Goal: Task Accomplishment & Management: Use online tool/utility

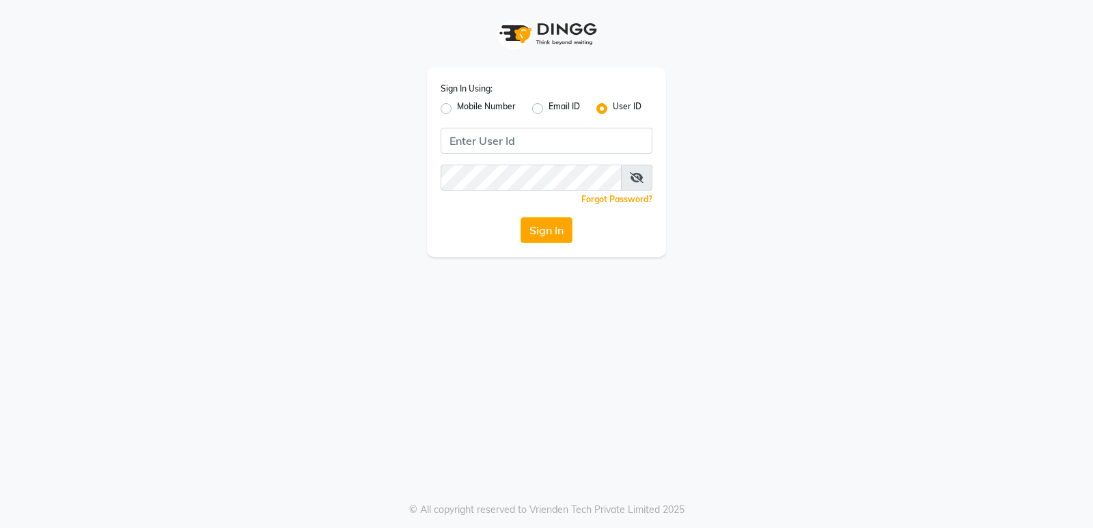
click at [457, 103] on label "Mobile Number" at bounding box center [486, 108] width 59 height 16
click at [457, 103] on input "Mobile Number" at bounding box center [461, 104] width 9 height 9
radio input "true"
radio input "false"
drag, startPoint x: 534, startPoint y: 134, endPoint x: 551, endPoint y: 150, distance: 23.7
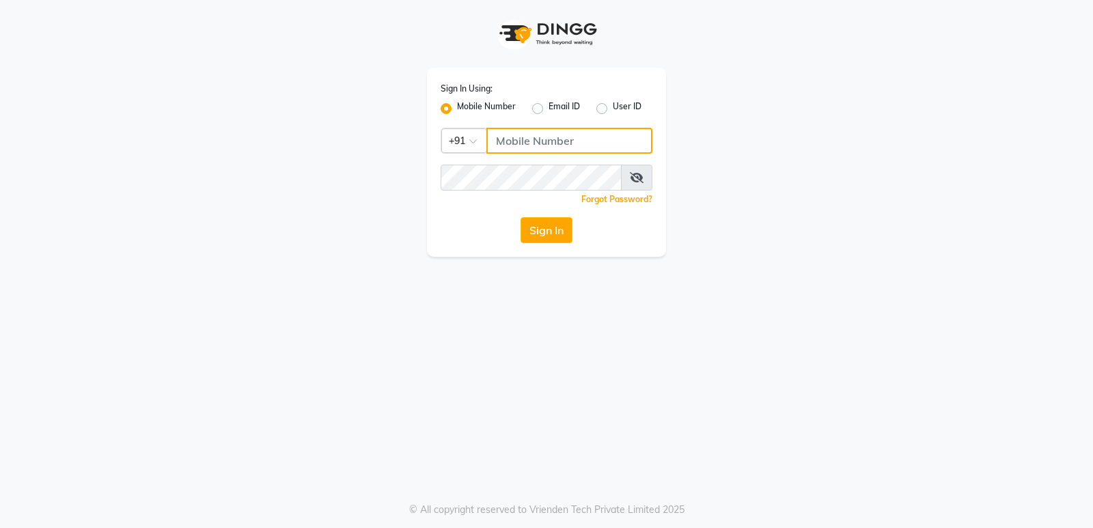
click at [534, 134] on input "Username" at bounding box center [570, 141] width 166 height 26
type input "7020713535"
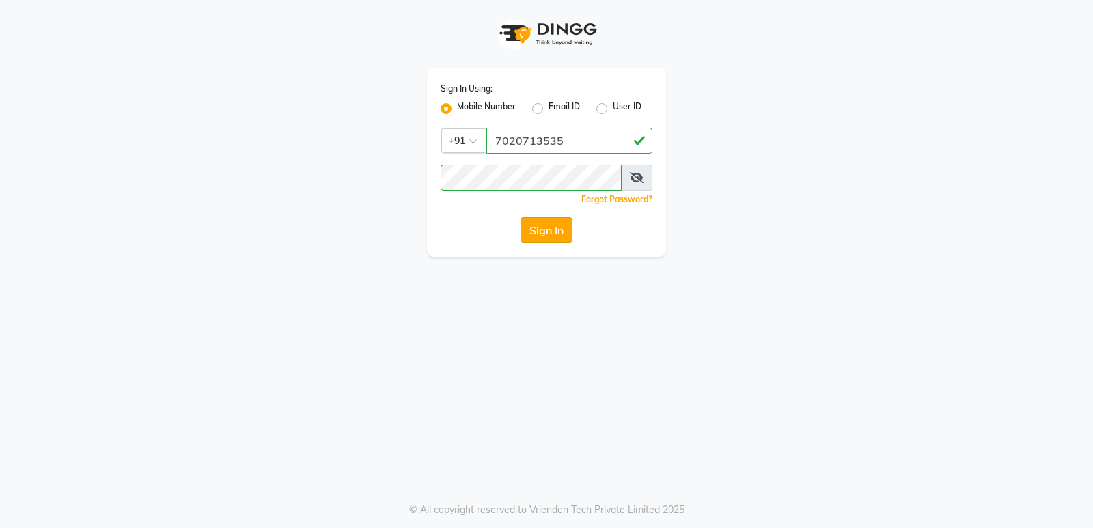
click at [573, 237] on button "Sign In" at bounding box center [547, 230] width 52 height 26
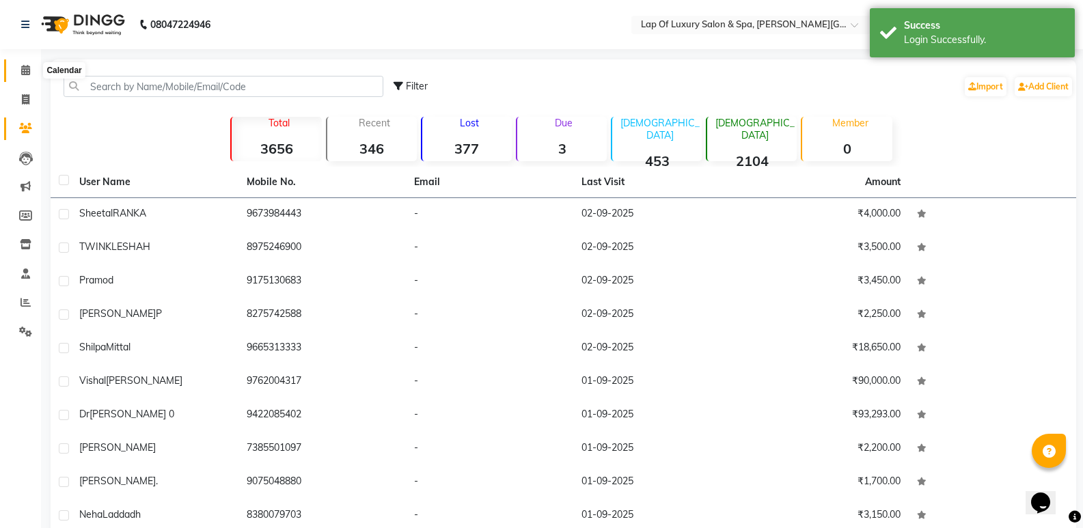
click at [27, 70] on icon at bounding box center [25, 70] width 9 height 10
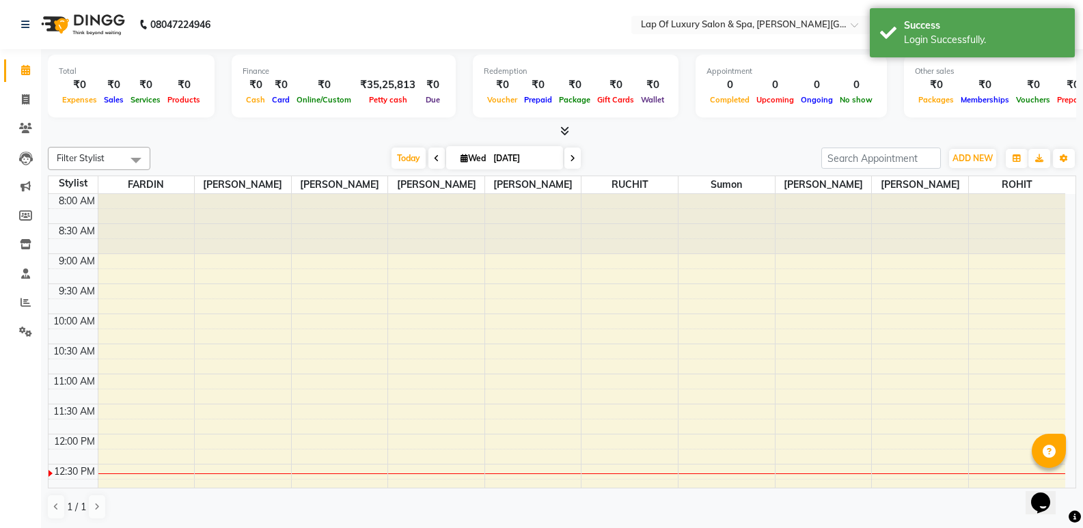
click at [556, 128] on span at bounding box center [562, 131] width 14 height 14
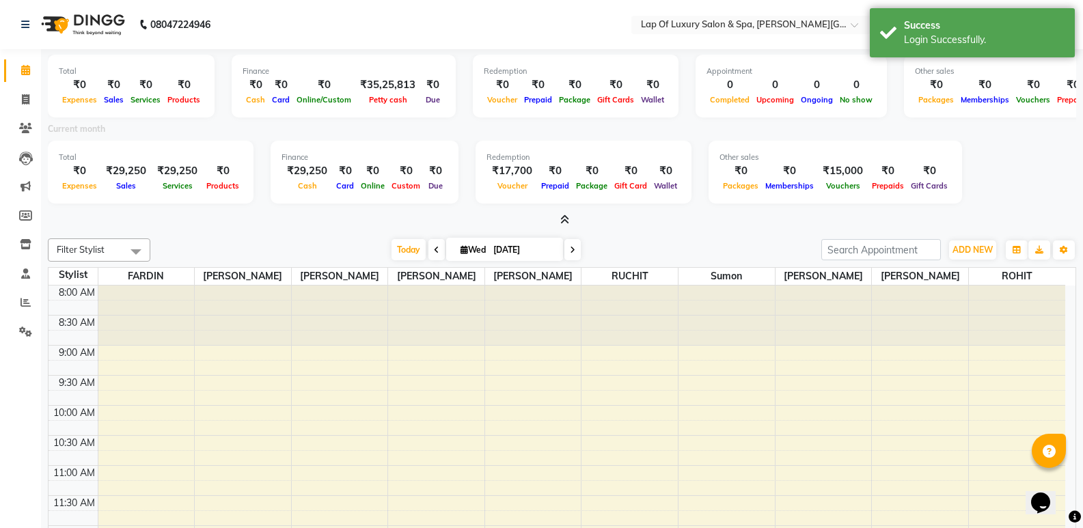
click at [557, 219] on span at bounding box center [562, 220] width 14 height 14
